Goal: Information Seeking & Learning: Learn about a topic

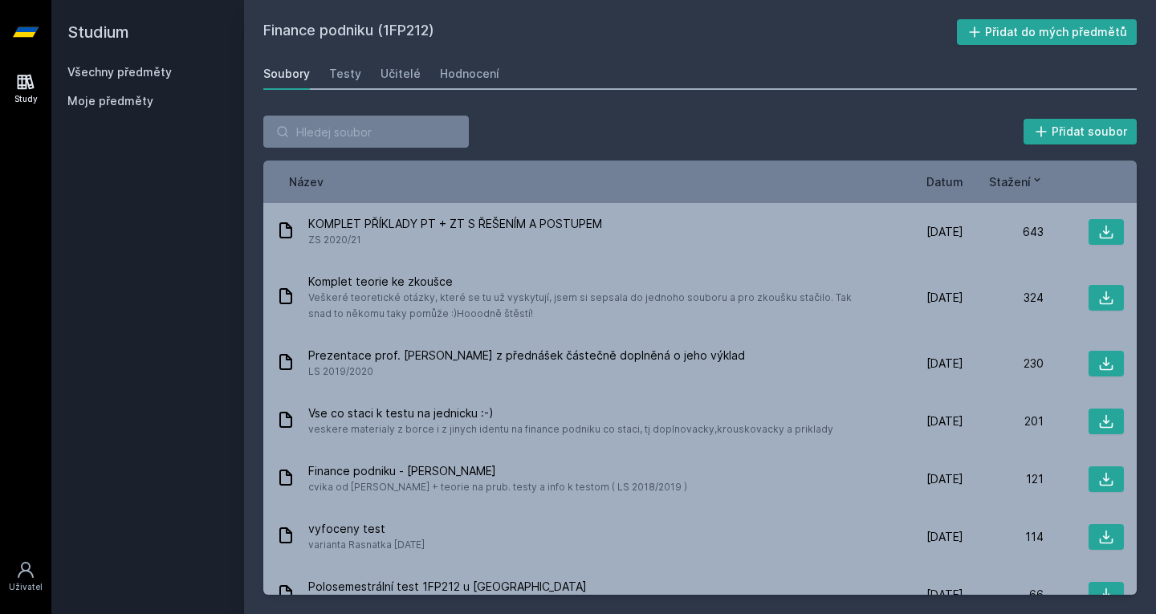
click at [147, 70] on link "Všechny předměty" at bounding box center [119, 72] width 104 height 14
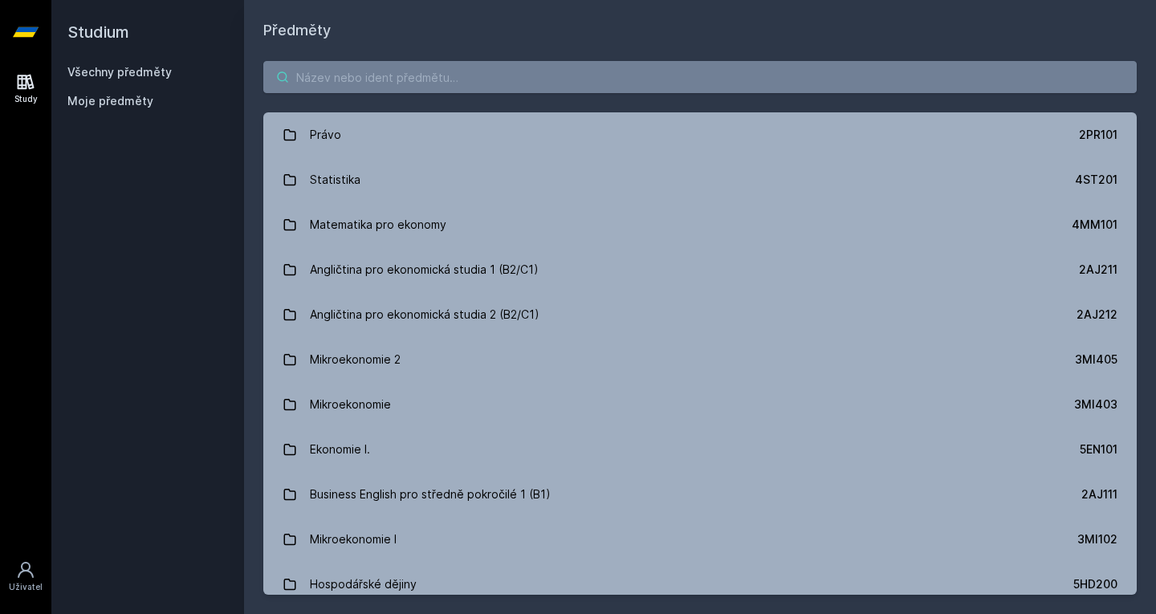
click at [368, 83] on input "search" at bounding box center [699, 77] width 873 height 32
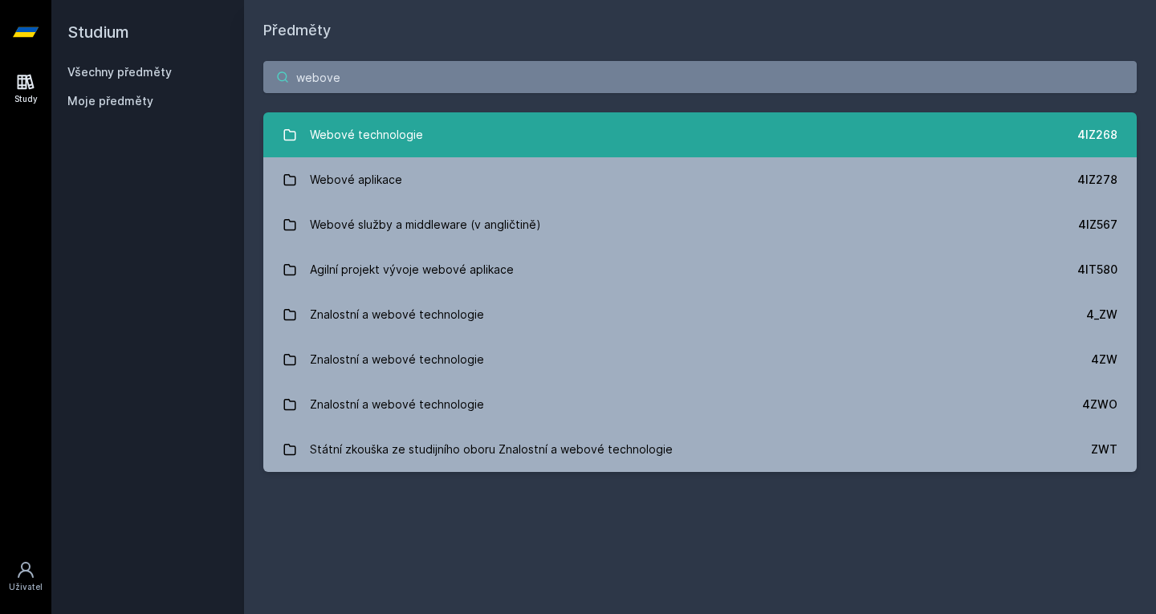
type input "webove"
click at [340, 123] on div "Webové technologie" at bounding box center [366, 135] width 113 height 32
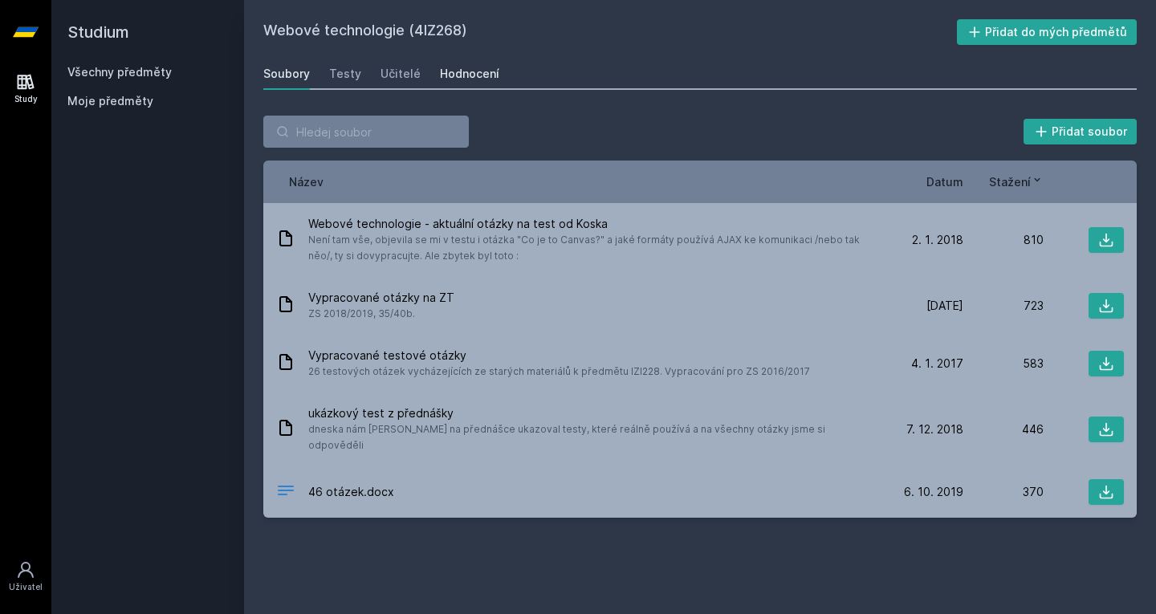
click at [454, 79] on div "Hodnocení" at bounding box center [469, 74] width 59 height 16
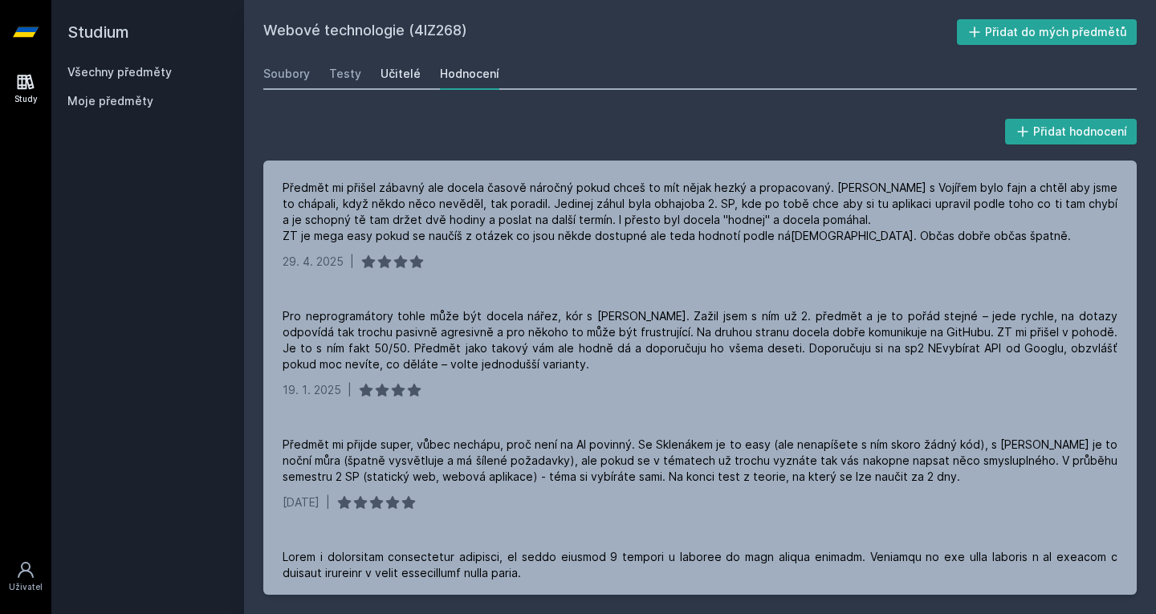
click at [400, 72] on div "Učitelé" at bounding box center [400, 74] width 40 height 16
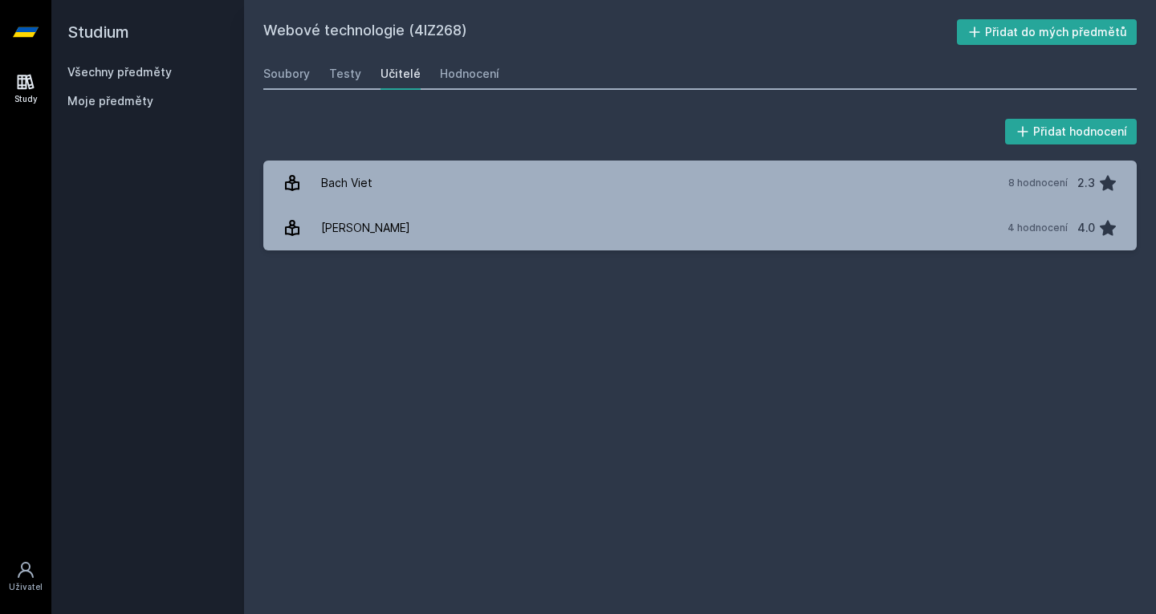
click at [117, 67] on link "Všechny předměty" at bounding box center [119, 72] width 104 height 14
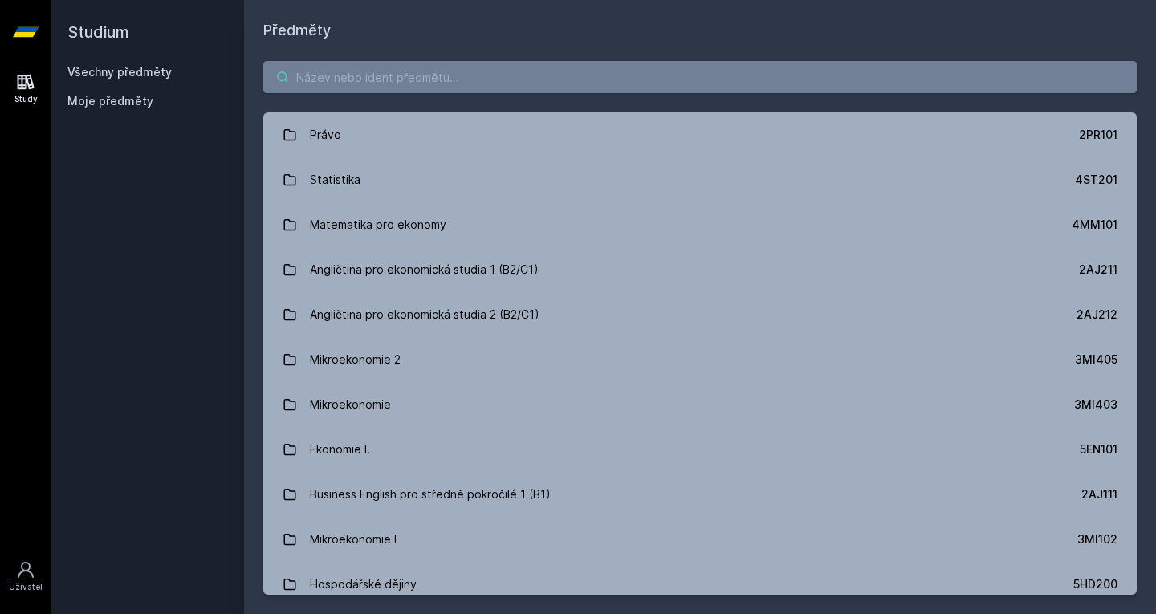
click at [331, 72] on input "search" at bounding box center [699, 77] width 873 height 32
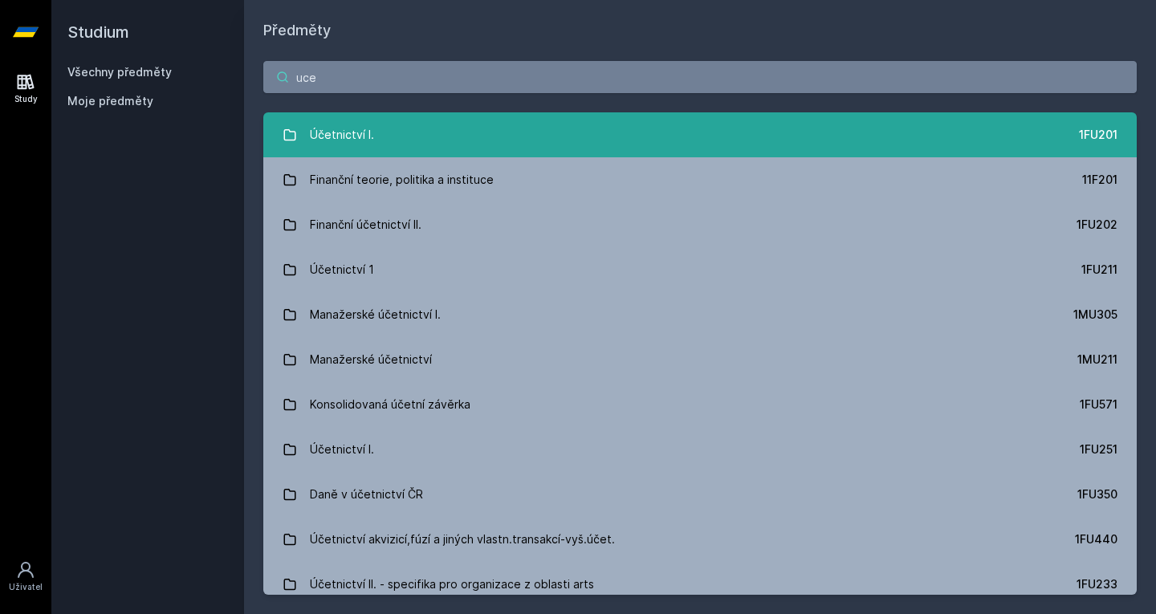
type input "uce"
click at [352, 129] on div "Účetnictví I." at bounding box center [342, 135] width 64 height 32
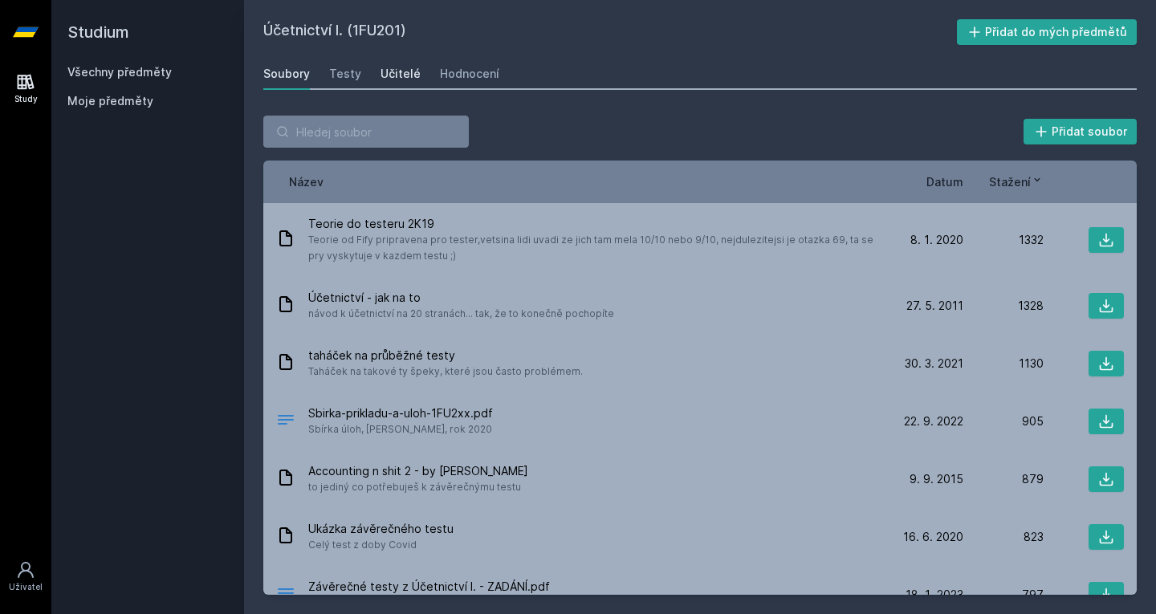
click at [388, 70] on div "Učitelé" at bounding box center [400, 74] width 40 height 16
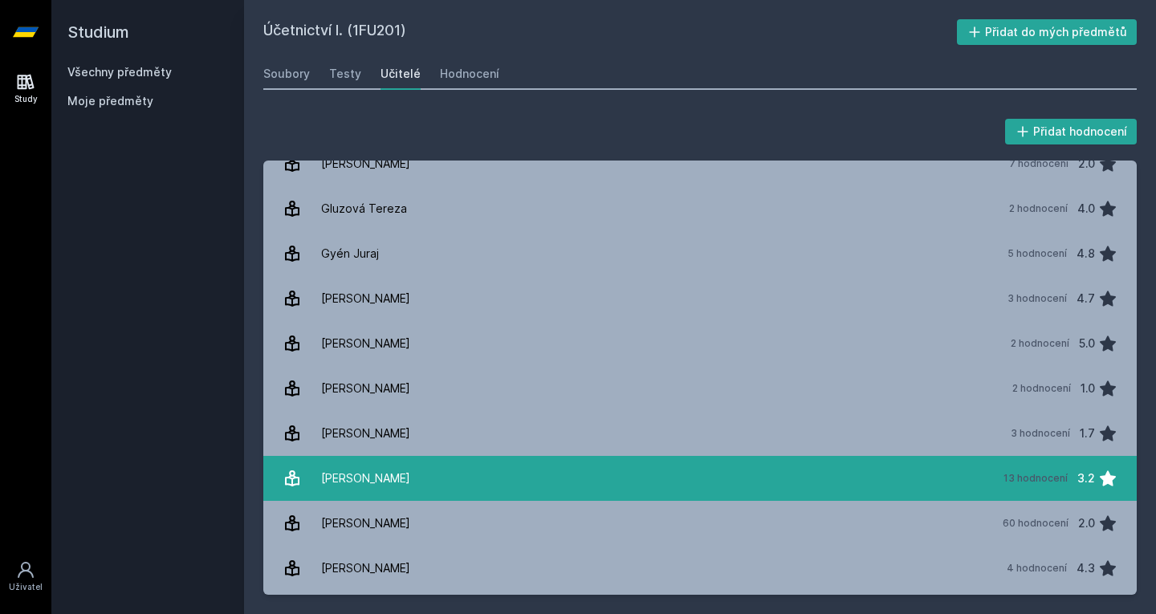
scroll to position [380, 0]
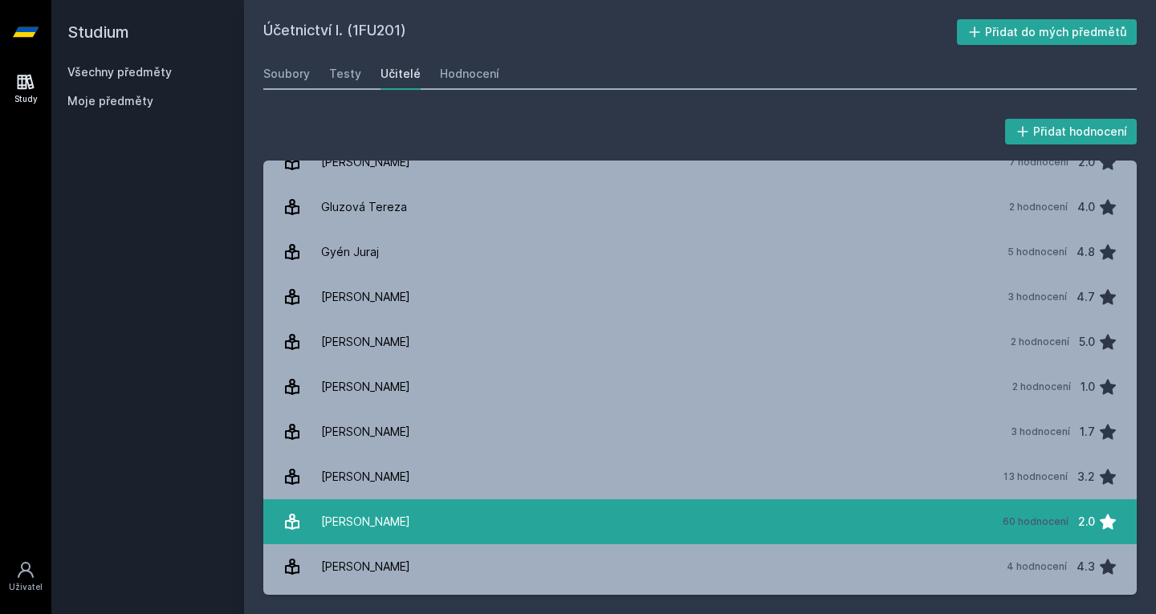
click at [461, 513] on link "[PERSON_NAME] 60 hodnocení 2.0" at bounding box center [699, 521] width 873 height 45
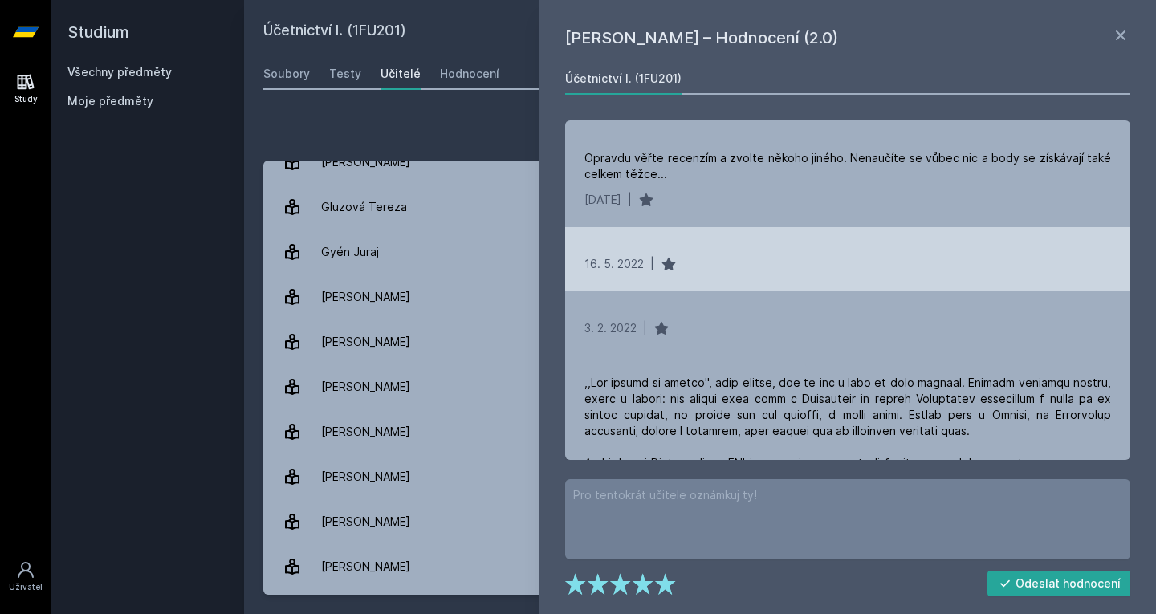
scroll to position [2045, 0]
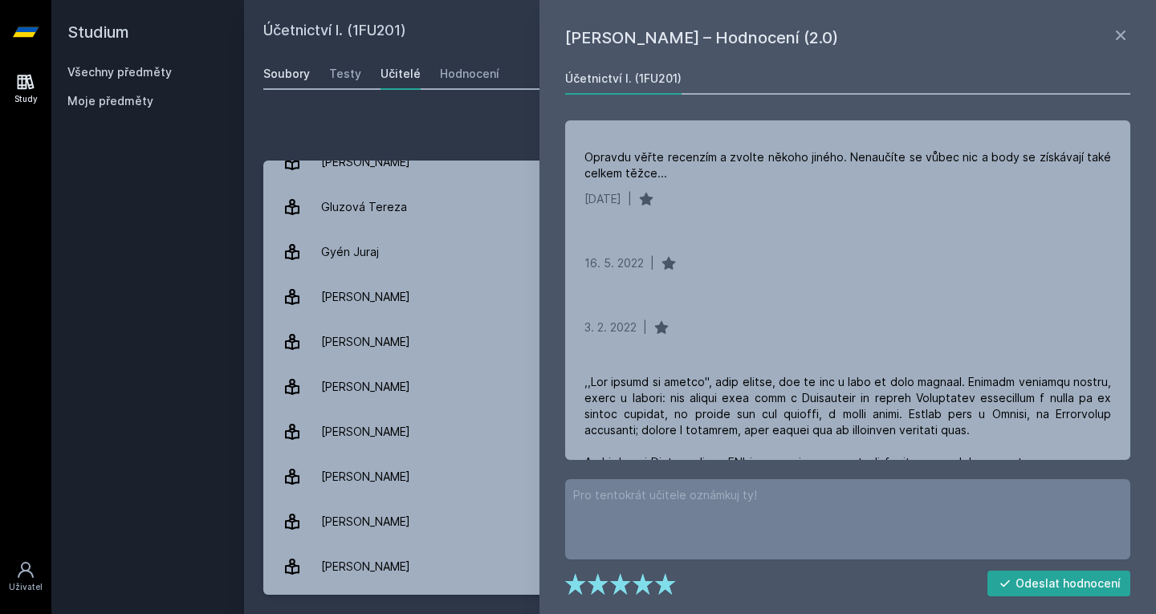
click at [275, 76] on div "Soubory" at bounding box center [286, 74] width 47 height 16
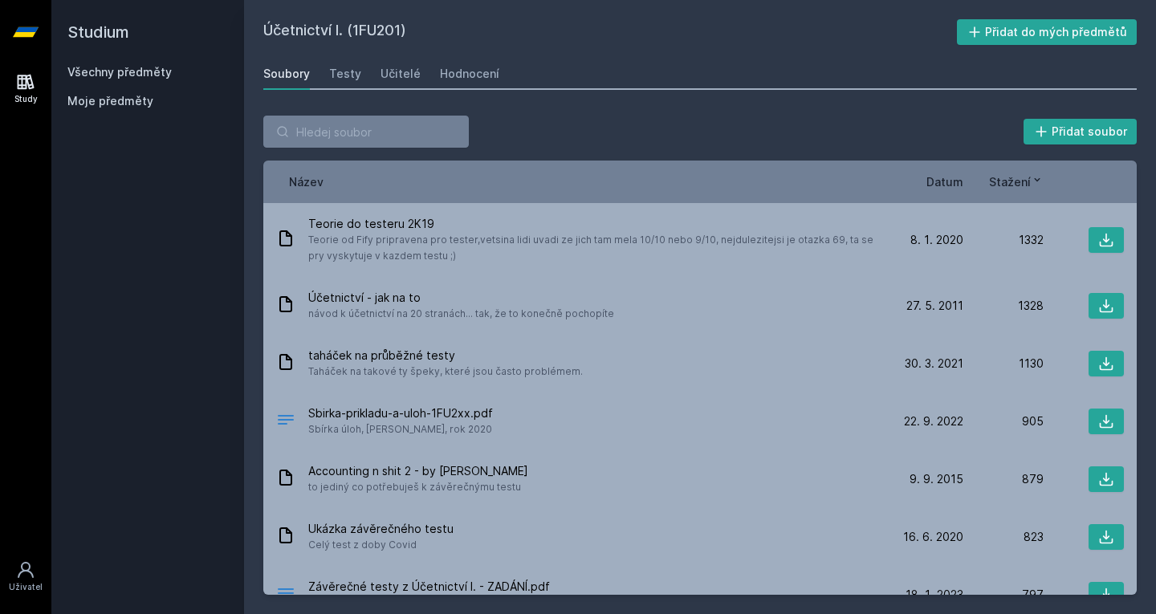
click at [948, 176] on span "Datum" at bounding box center [944, 181] width 37 height 17
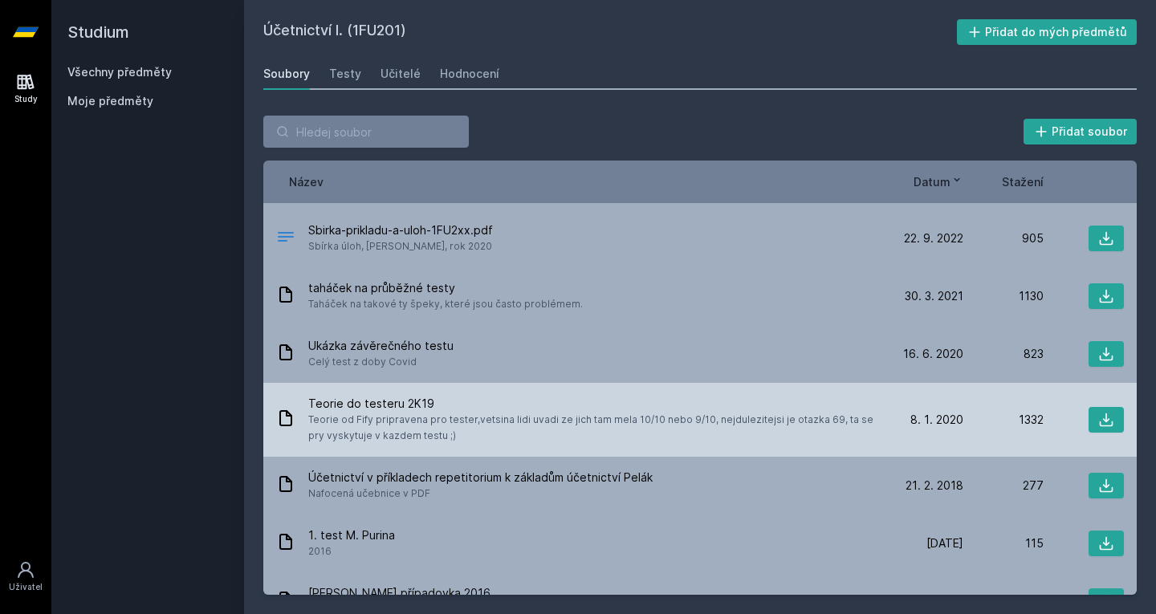
scroll to position [56, 0]
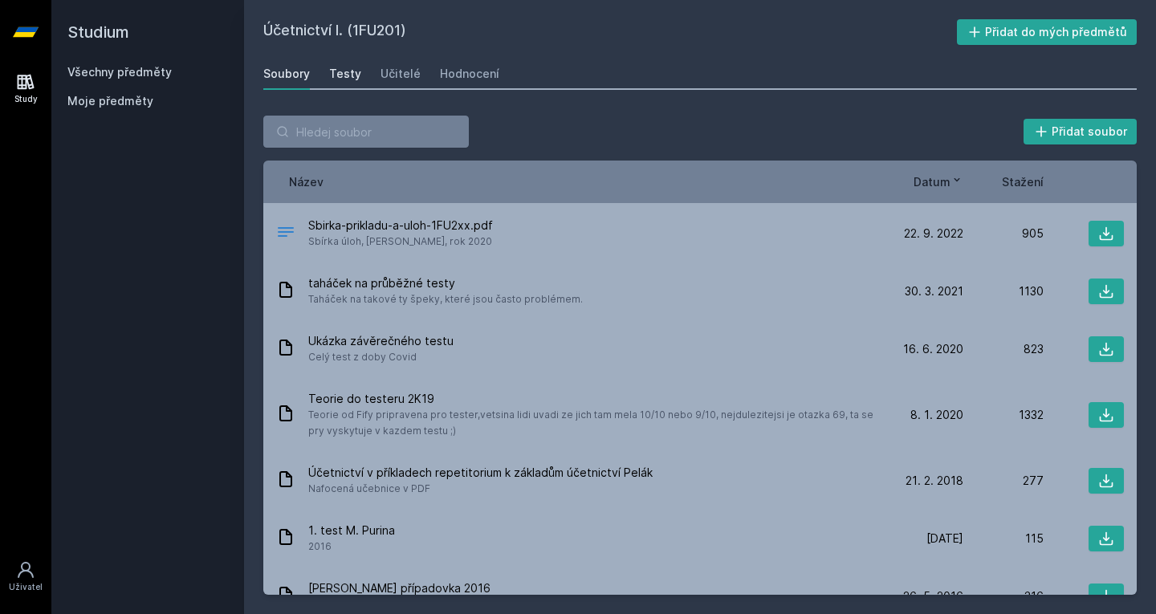
click at [345, 76] on div "Testy" at bounding box center [345, 74] width 32 height 16
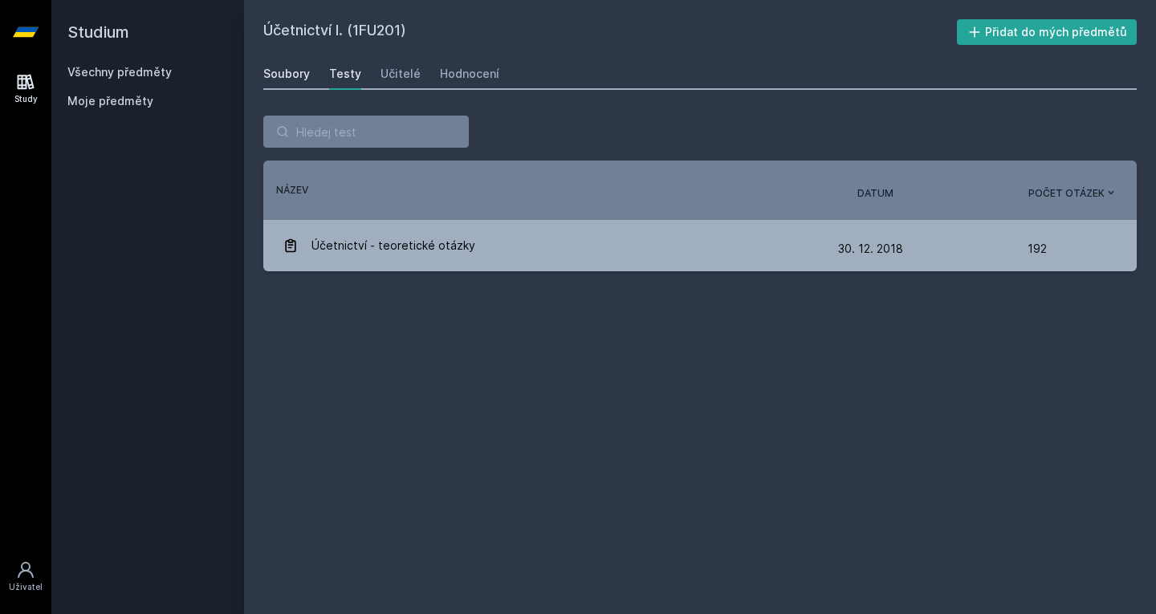
click at [282, 79] on div "Soubory" at bounding box center [286, 74] width 47 height 16
